Goal: Check status: Check status

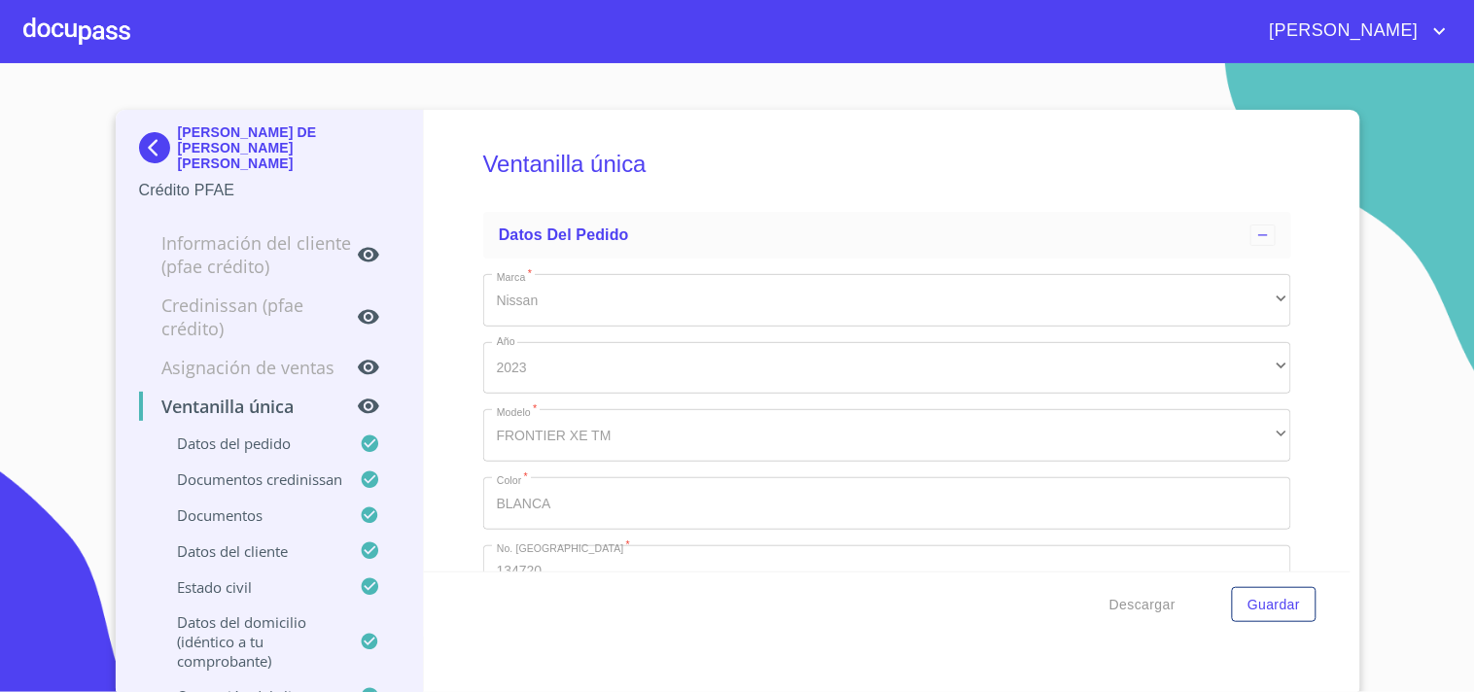
type input "1 de ene. de 1990"
click at [113, 60] on div at bounding box center [76, 31] width 107 height 62
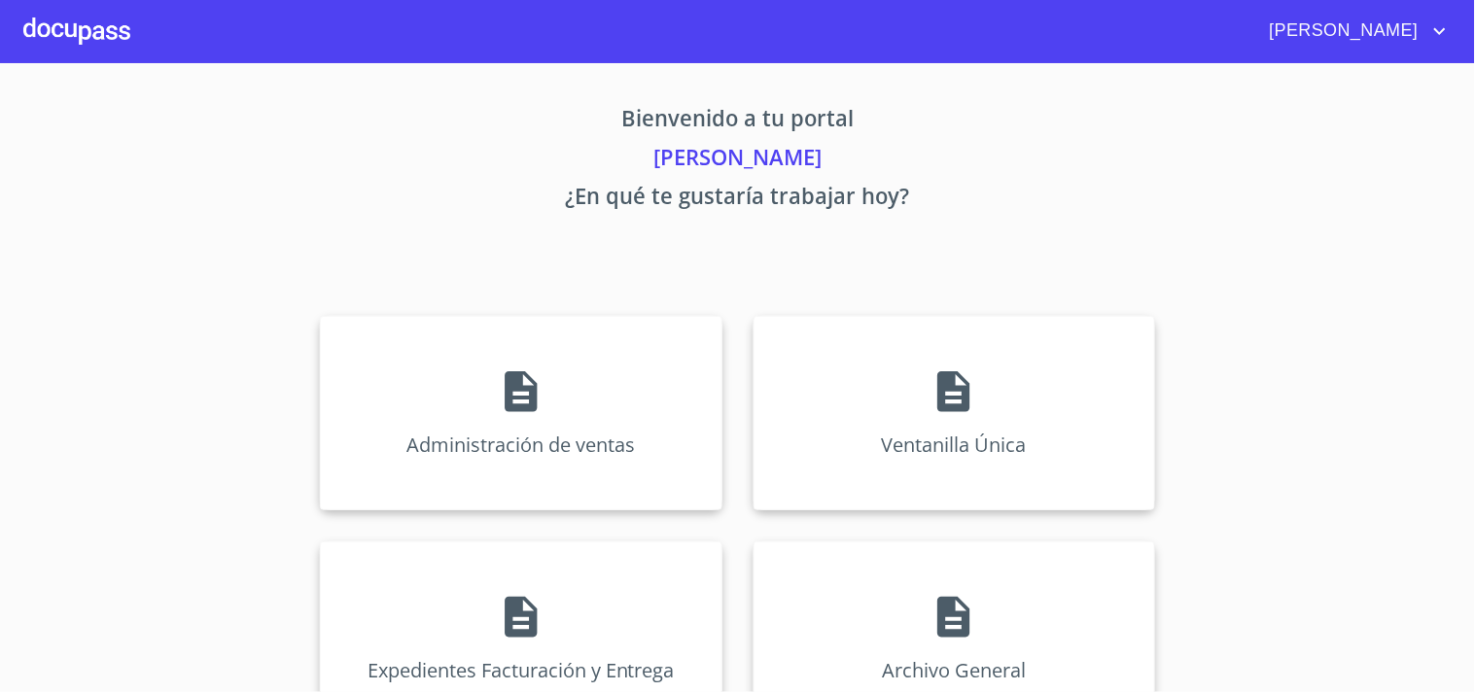
click at [99, 11] on div at bounding box center [76, 31] width 107 height 62
click at [1019, 383] on div "Ventanilla Única" at bounding box center [955, 413] width 402 height 195
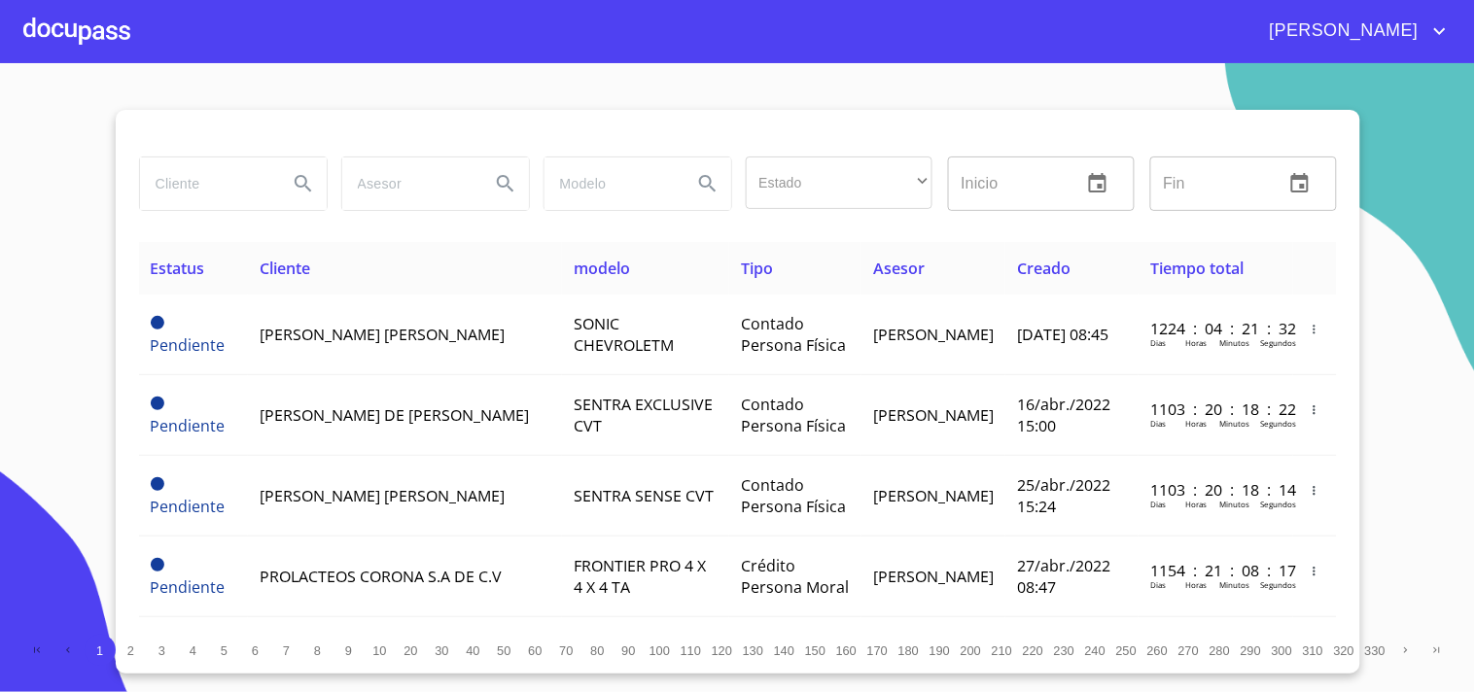
click at [175, 160] on input "search" at bounding box center [206, 184] width 132 height 53
type input "ROMPE AUTOS"
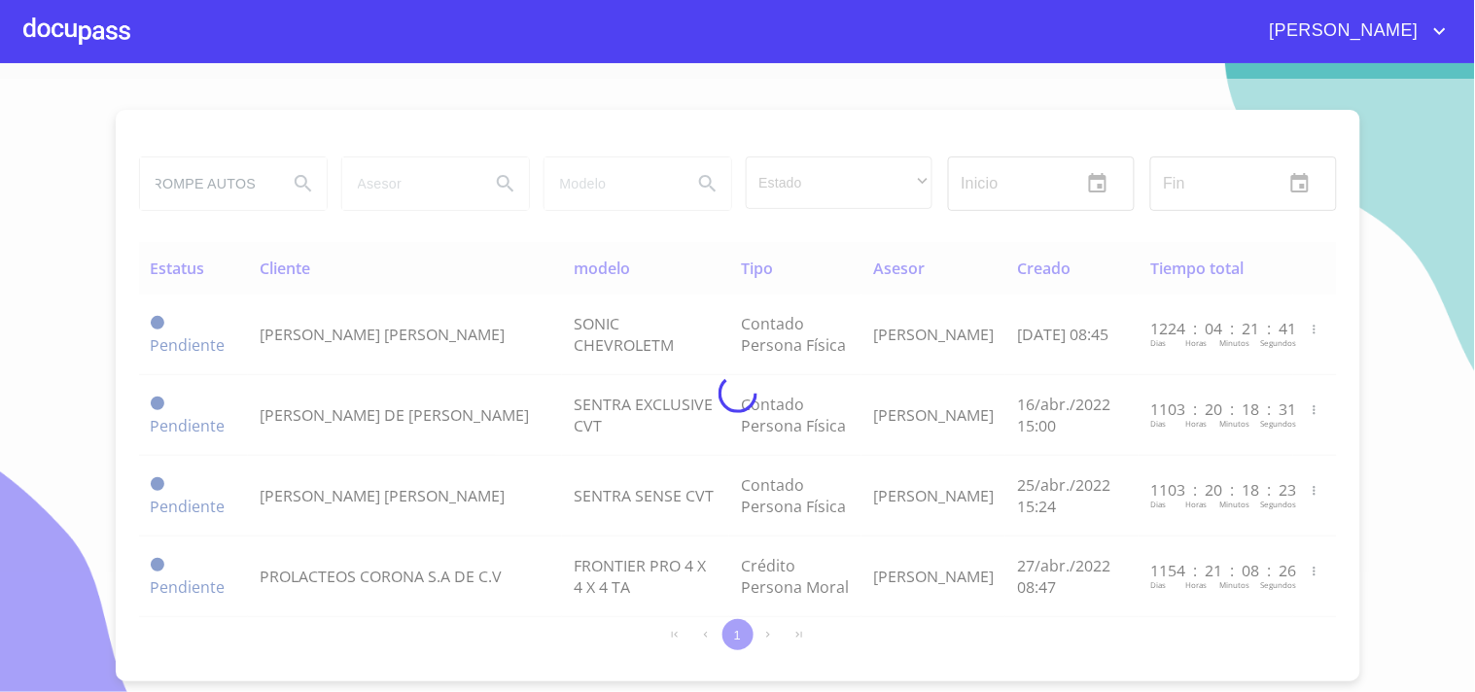
scroll to position [0, 0]
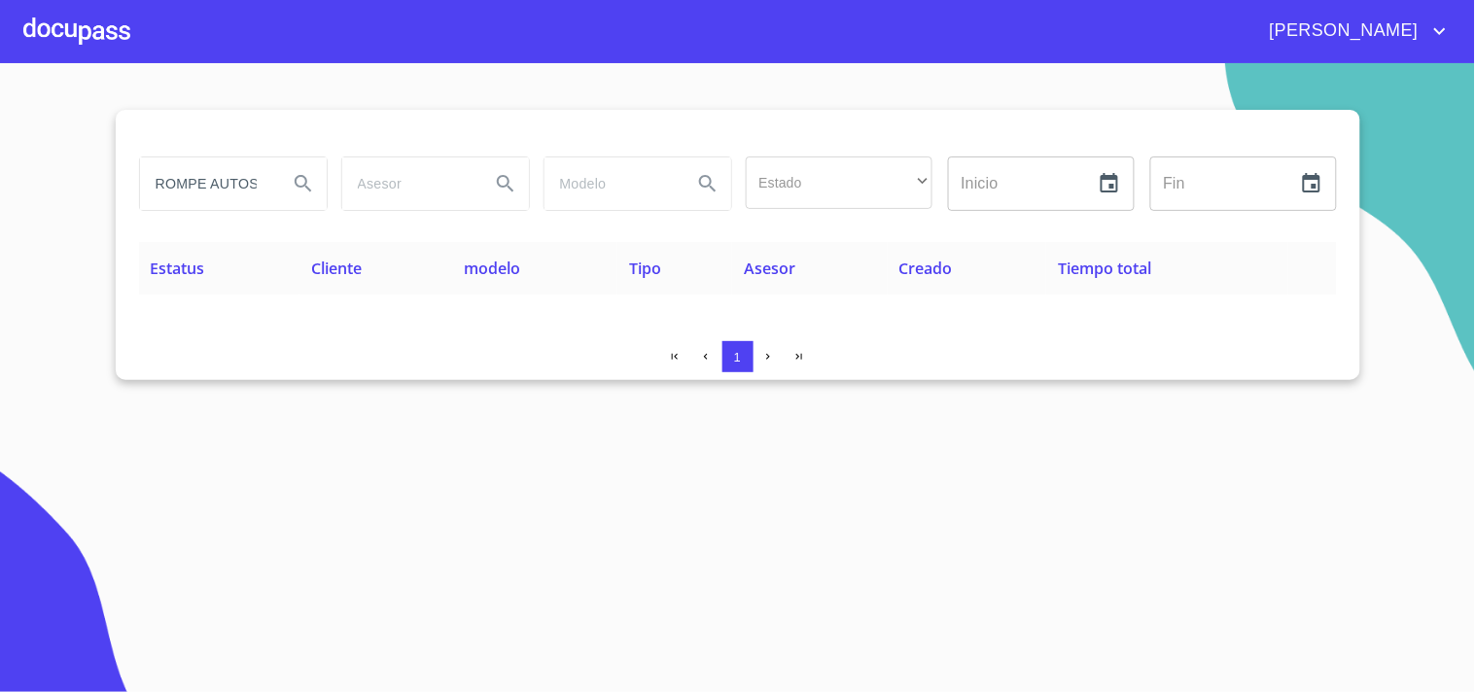
drag, startPoint x: 285, startPoint y: 189, endPoint x: 214, endPoint y: 182, distance: 71.3
click at [200, 258] on div "ROMPE AUTOS Estado ​ ​ Inicio ​ Fin ​ Estatus Cliente modelo Tipo Asesor Creado…" at bounding box center [738, 245] width 1245 height 270
drag, startPoint x: 259, startPoint y: 181, endPoint x: 0, endPoint y: 209, distance: 260.2
click at [0, 209] on section "ROMPE AUTOS Estado ​ ​ Inicio ​ Fin ​ Estatus Cliente modelo Tipo Asesor Creado…" at bounding box center [737, 377] width 1475 height 629
type input "R"
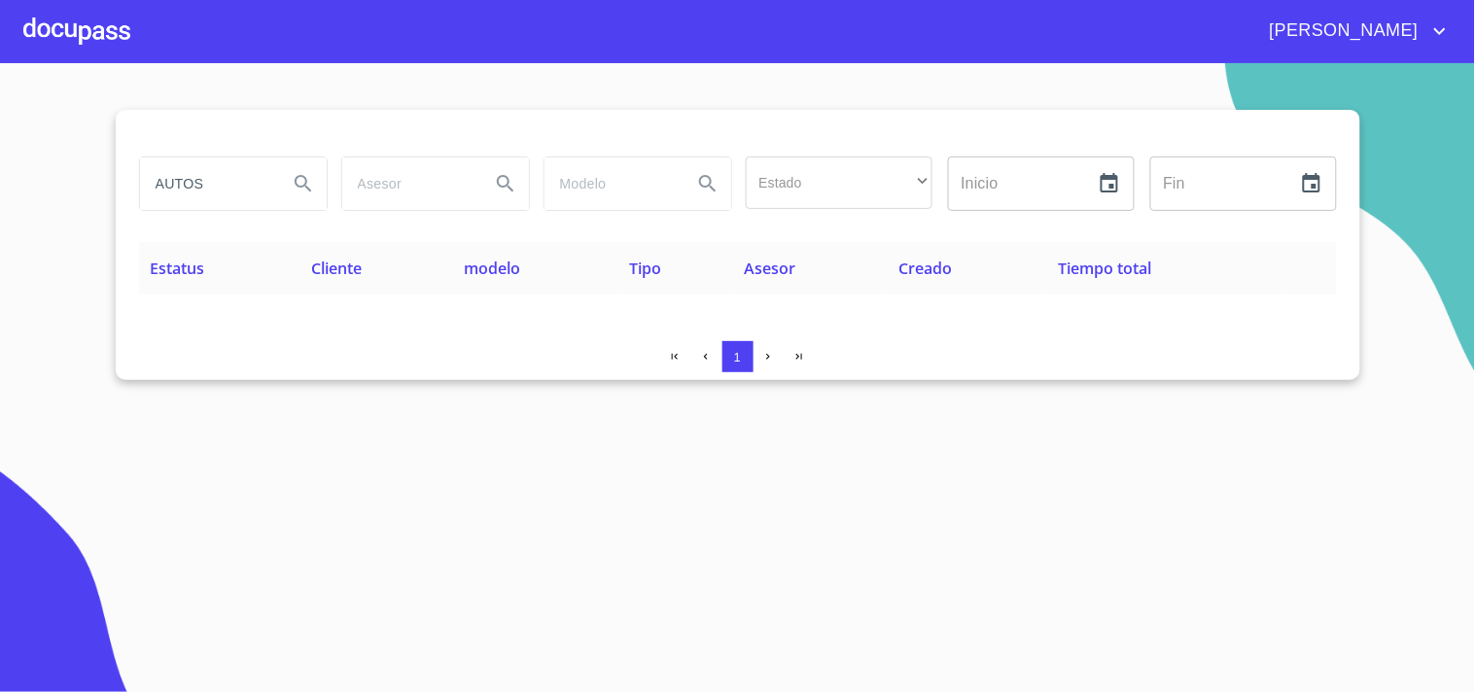
type input "AUTOS"
click at [64, 13] on div at bounding box center [76, 31] width 107 height 62
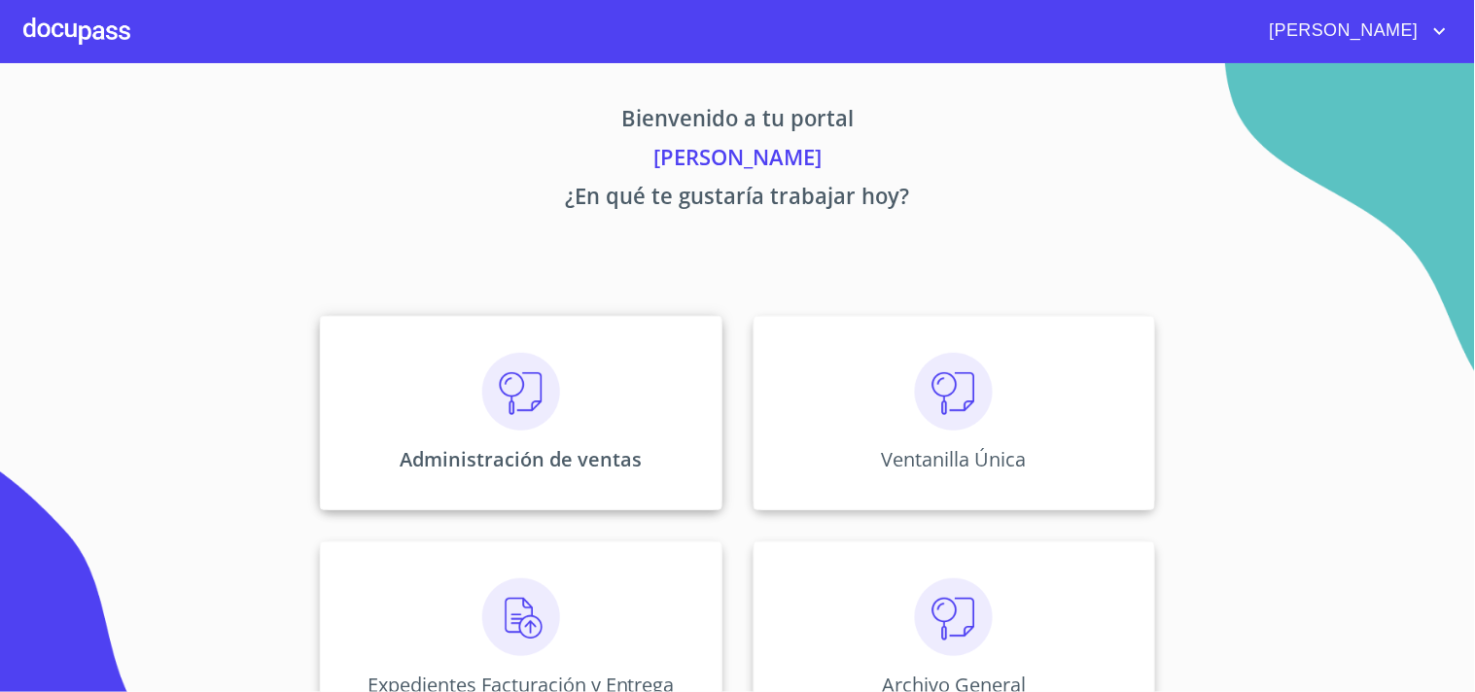
click at [482, 430] on img at bounding box center [521, 392] width 78 height 78
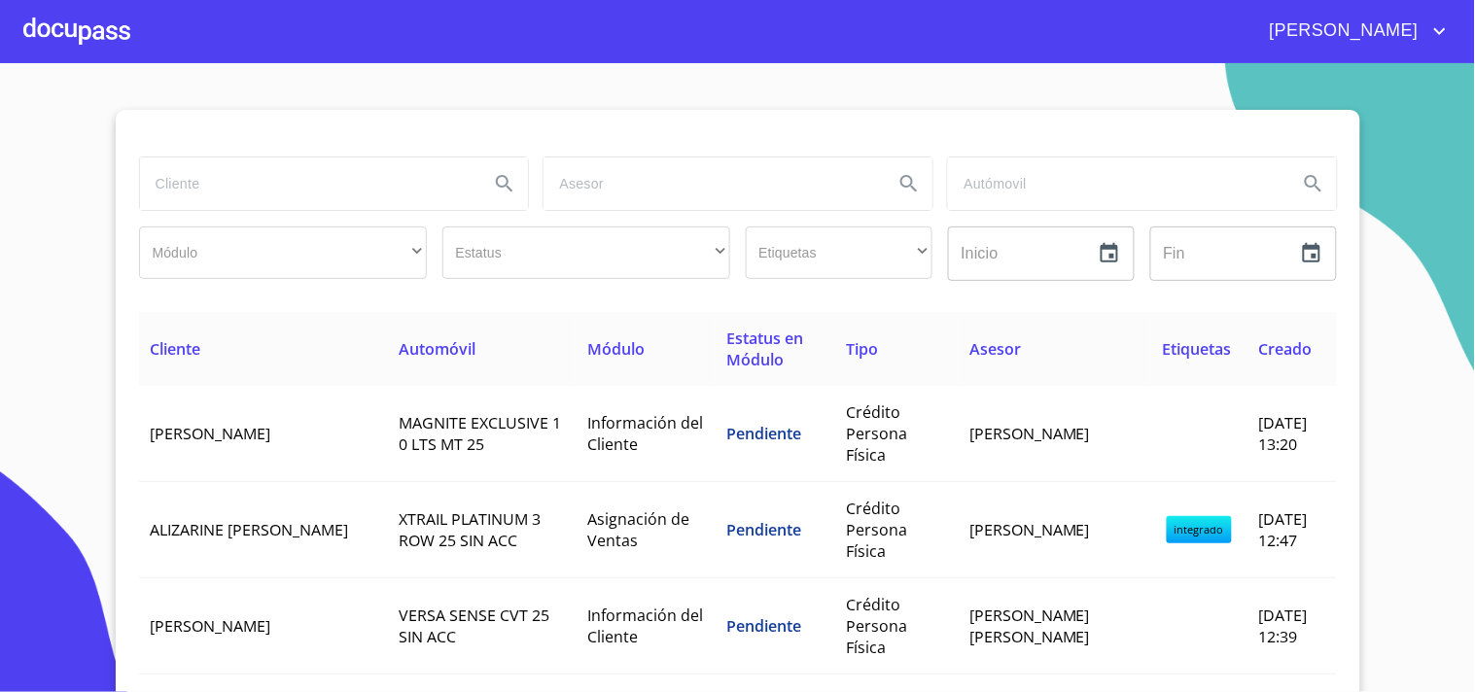
click at [177, 138] on div at bounding box center [738, 133] width 1198 height 47
click at [168, 161] on input "search" at bounding box center [307, 184] width 335 height 53
type input "ROMPE AUTOS"
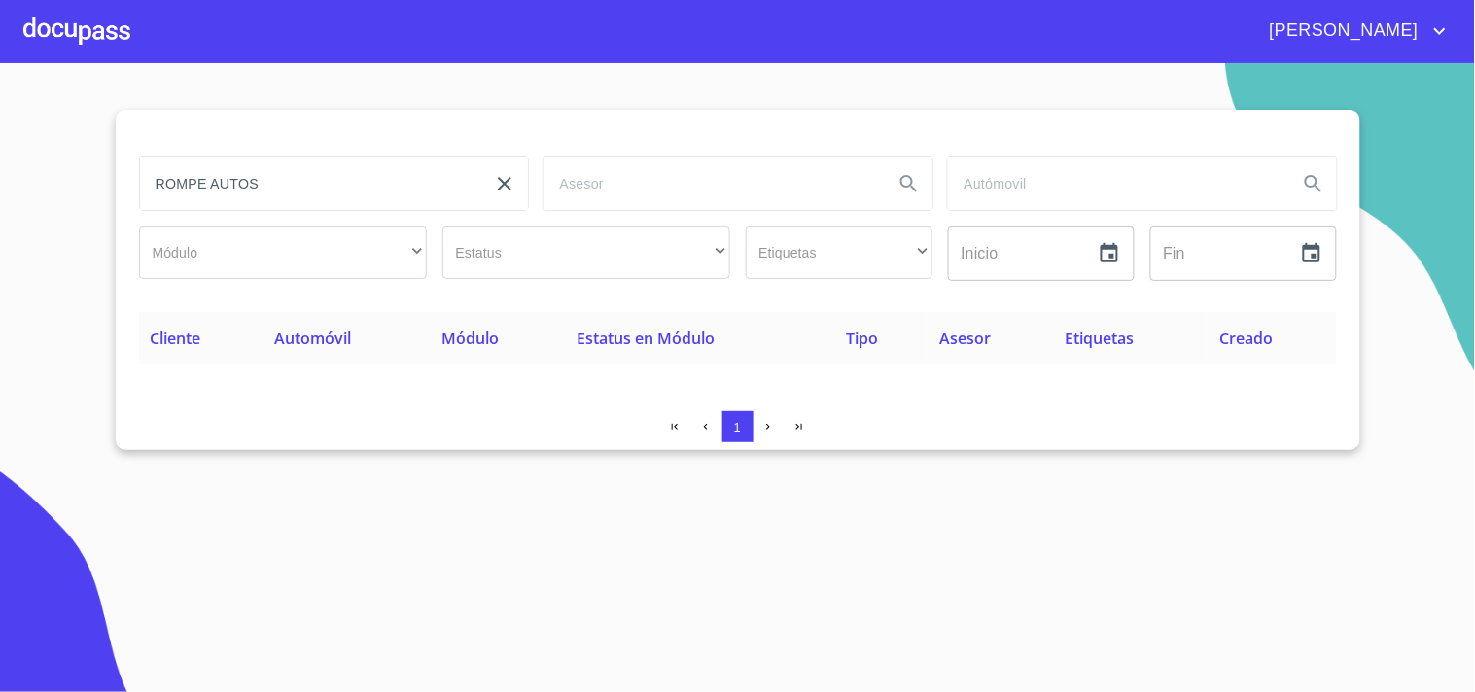
click at [109, 33] on div at bounding box center [76, 31] width 107 height 62
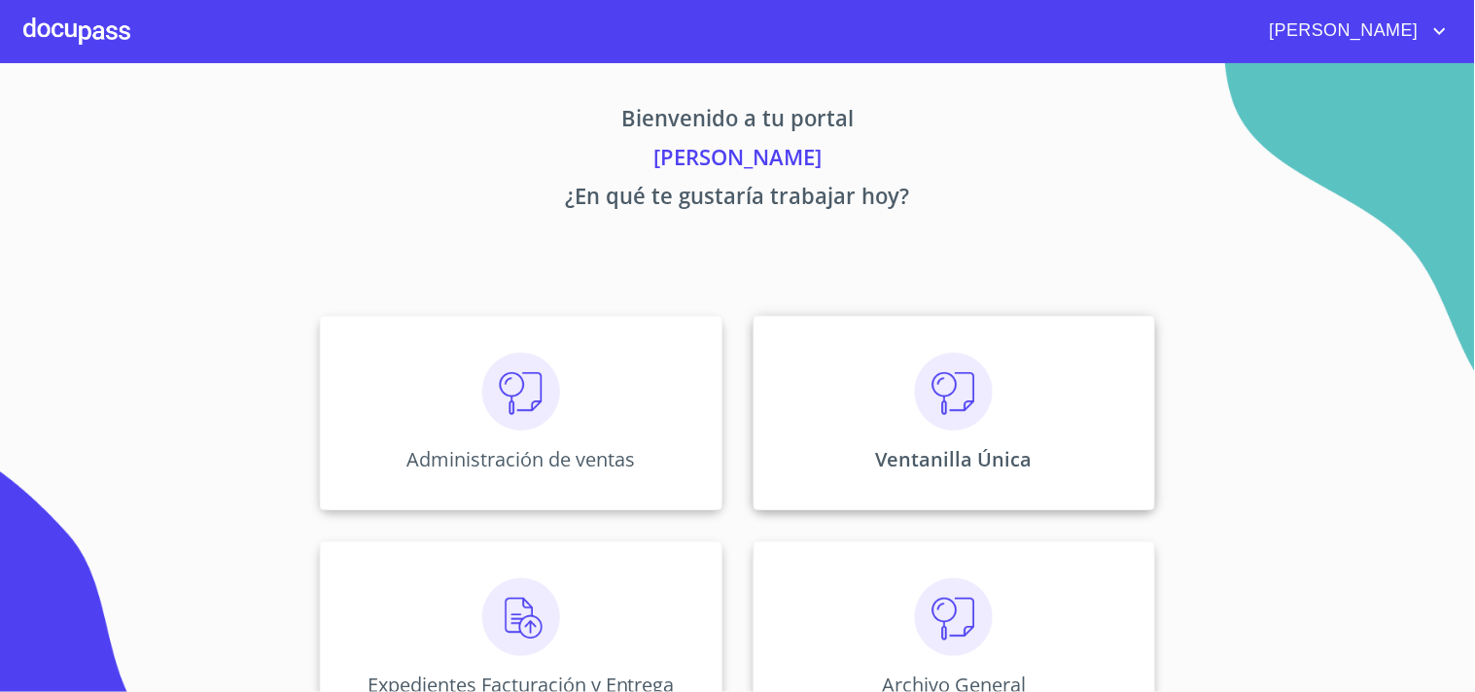
click at [980, 444] on div "Ventanilla Única" at bounding box center [955, 413] width 402 height 195
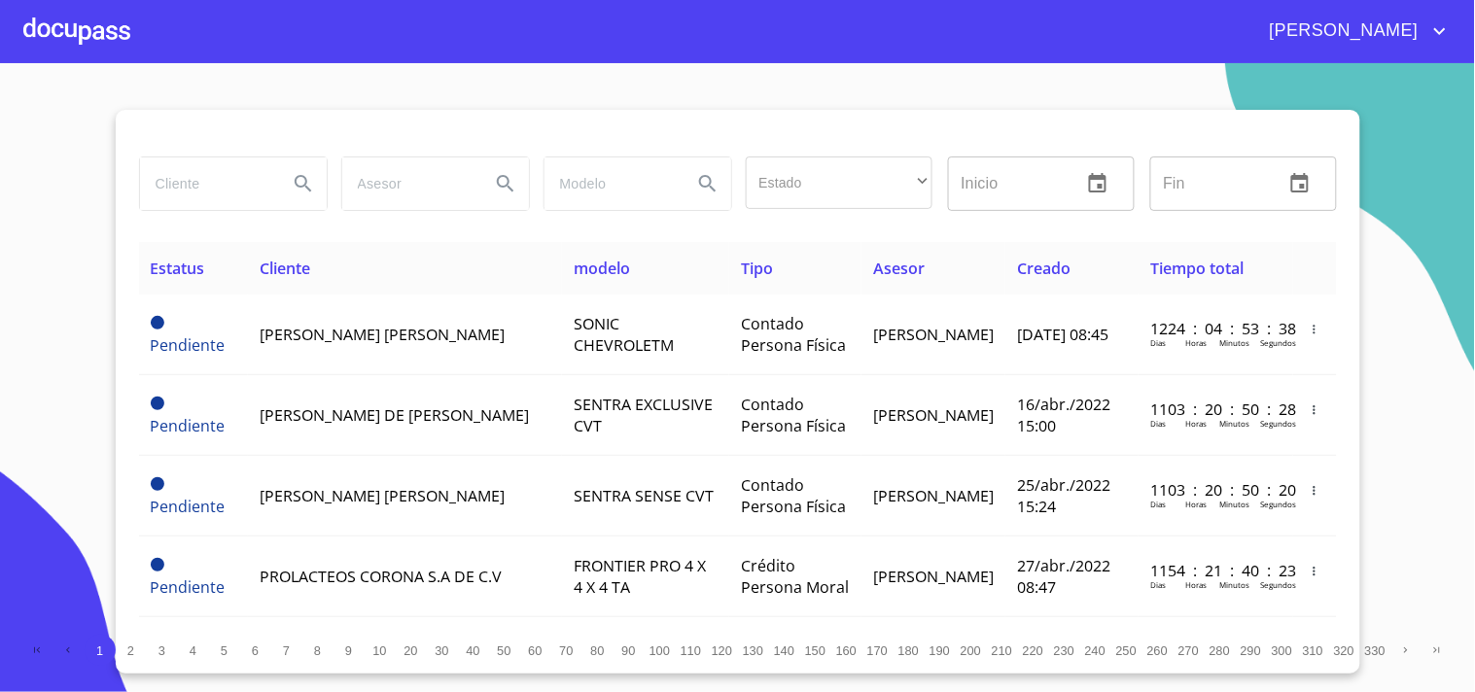
click at [247, 150] on div at bounding box center [232, 184] width 202 height 70
click at [204, 189] on input "search" at bounding box center [206, 184] width 132 height 53
type input "PROFESIONALES DE LA SALUD"
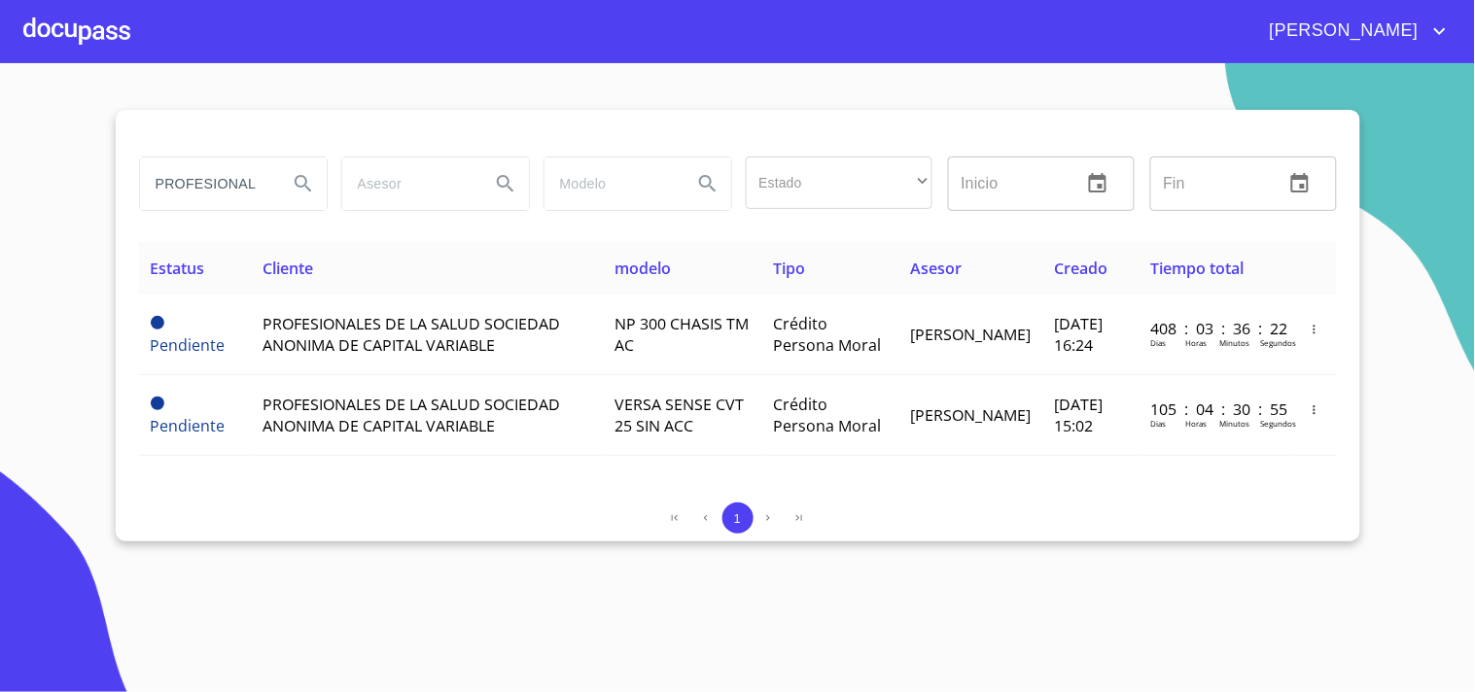
scroll to position [0, 0]
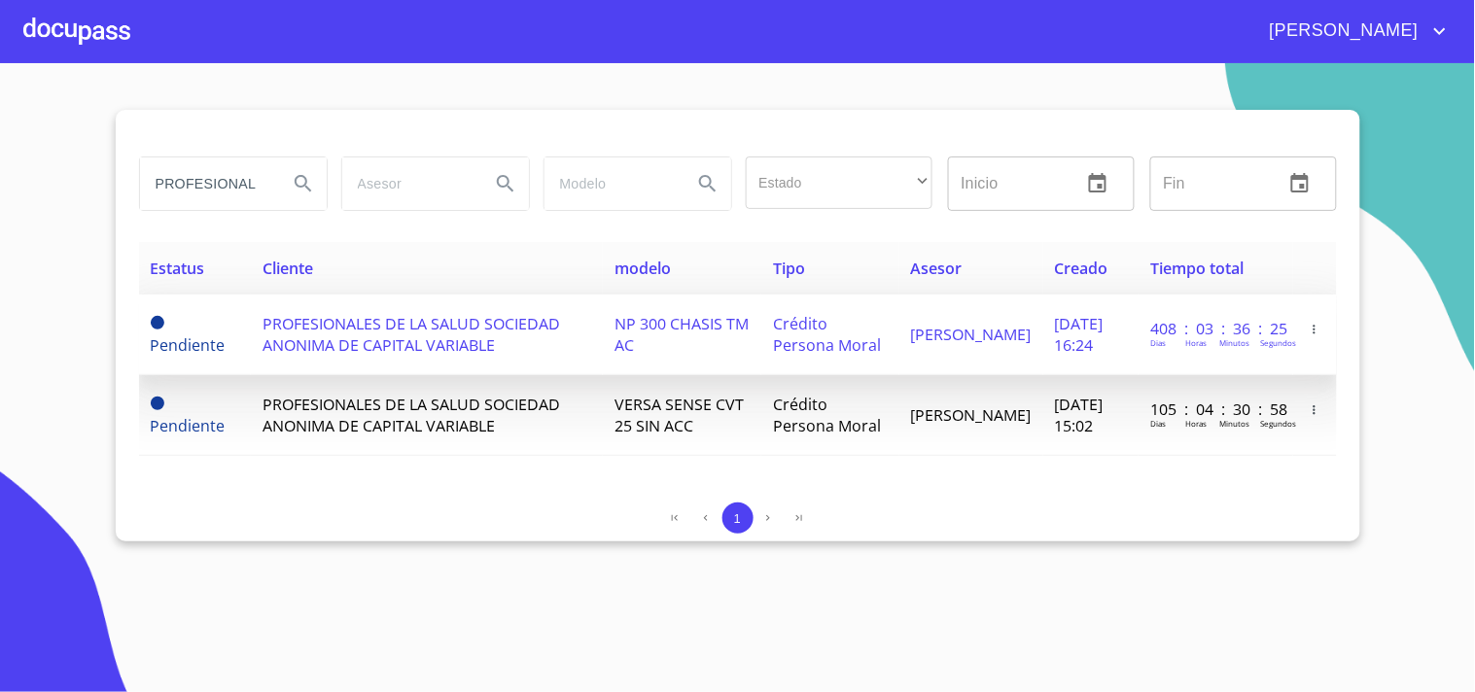
click at [773, 348] on span "Crédito Persona Moral" at bounding box center [827, 334] width 108 height 43
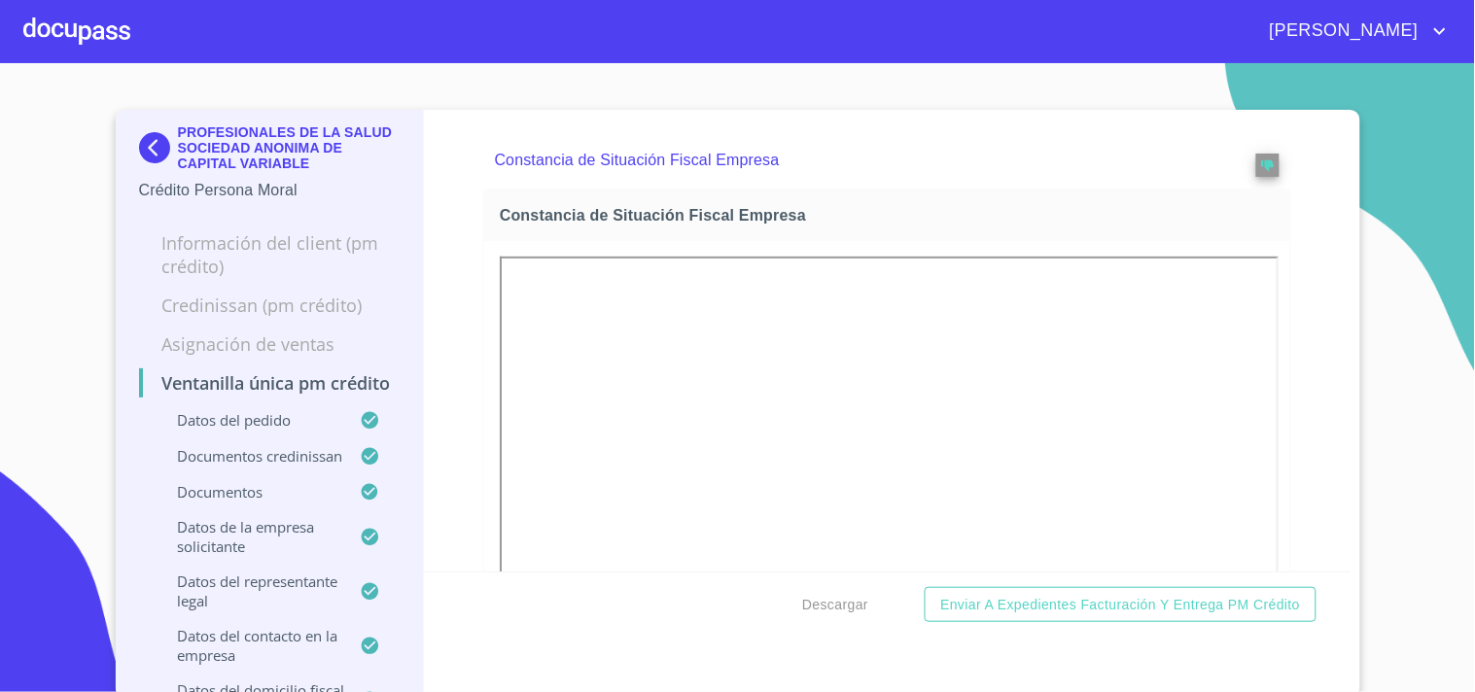
scroll to position [5864, 0]
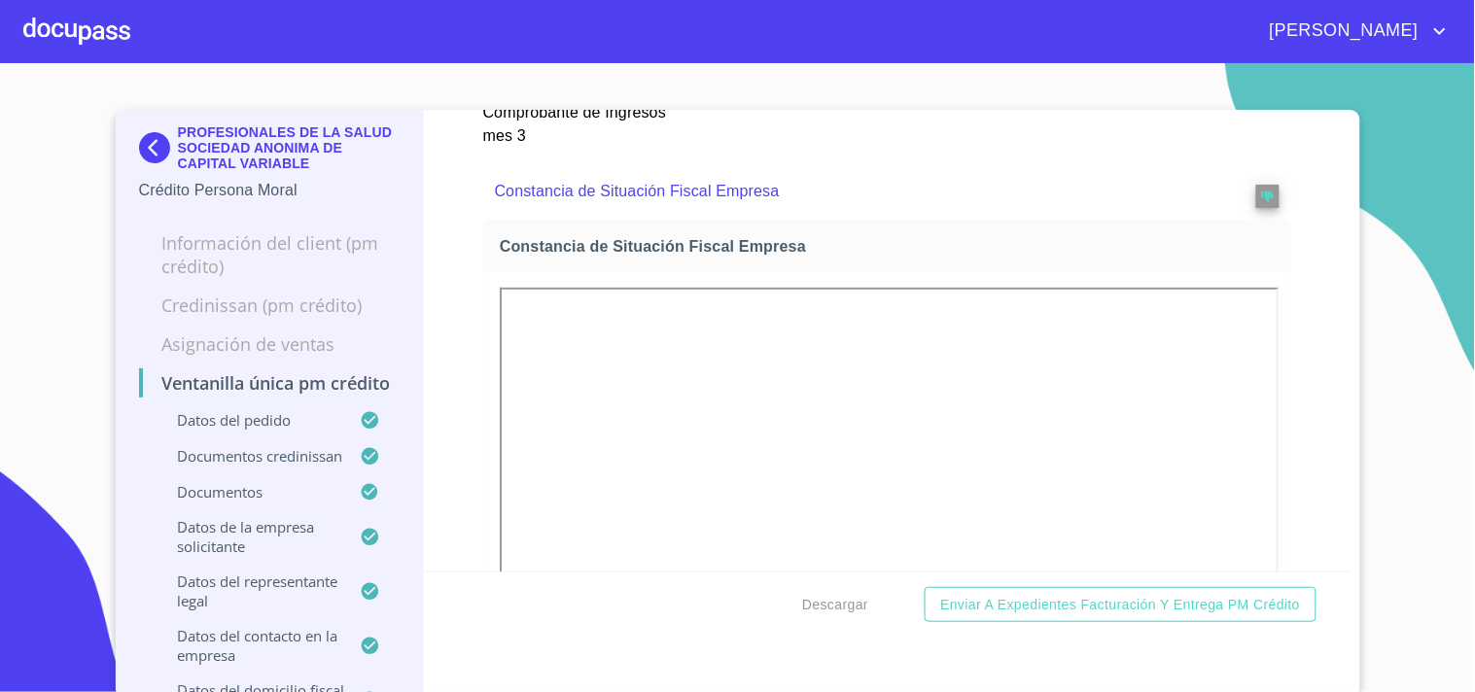
click at [920, 118] on div "Comprobante de Ingresos mes 3" at bounding box center [888, 59] width 832 height 197
